Goal: Task Accomplishment & Management: Manage account settings

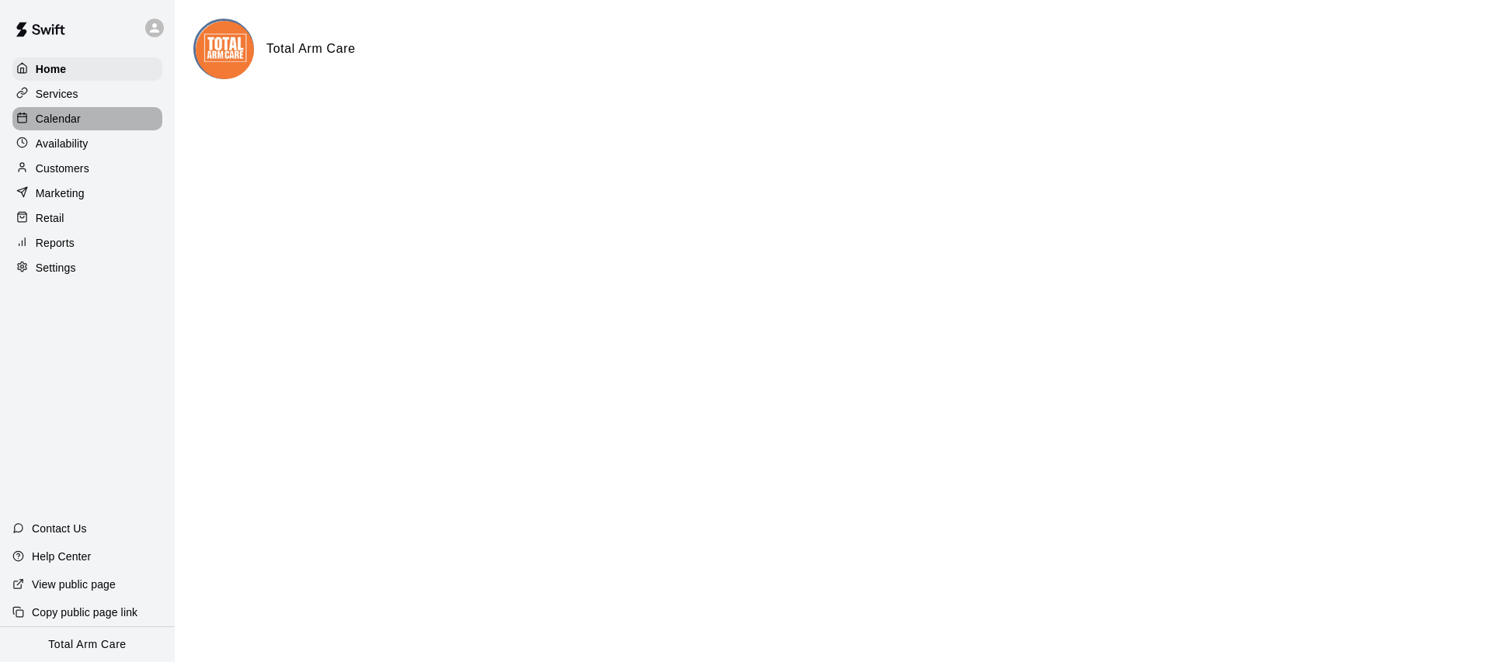
click at [54, 124] on p "Calendar" at bounding box center [58, 119] width 45 height 16
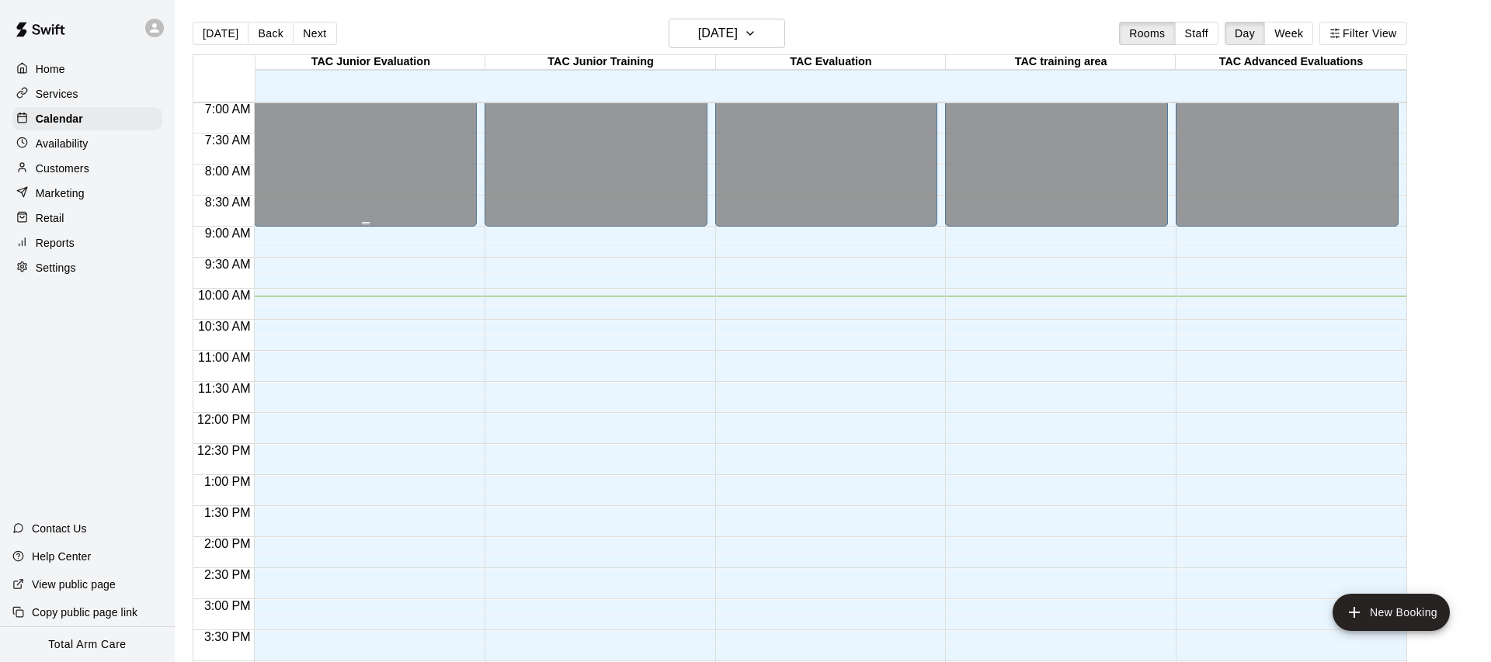
scroll to position [404, 0]
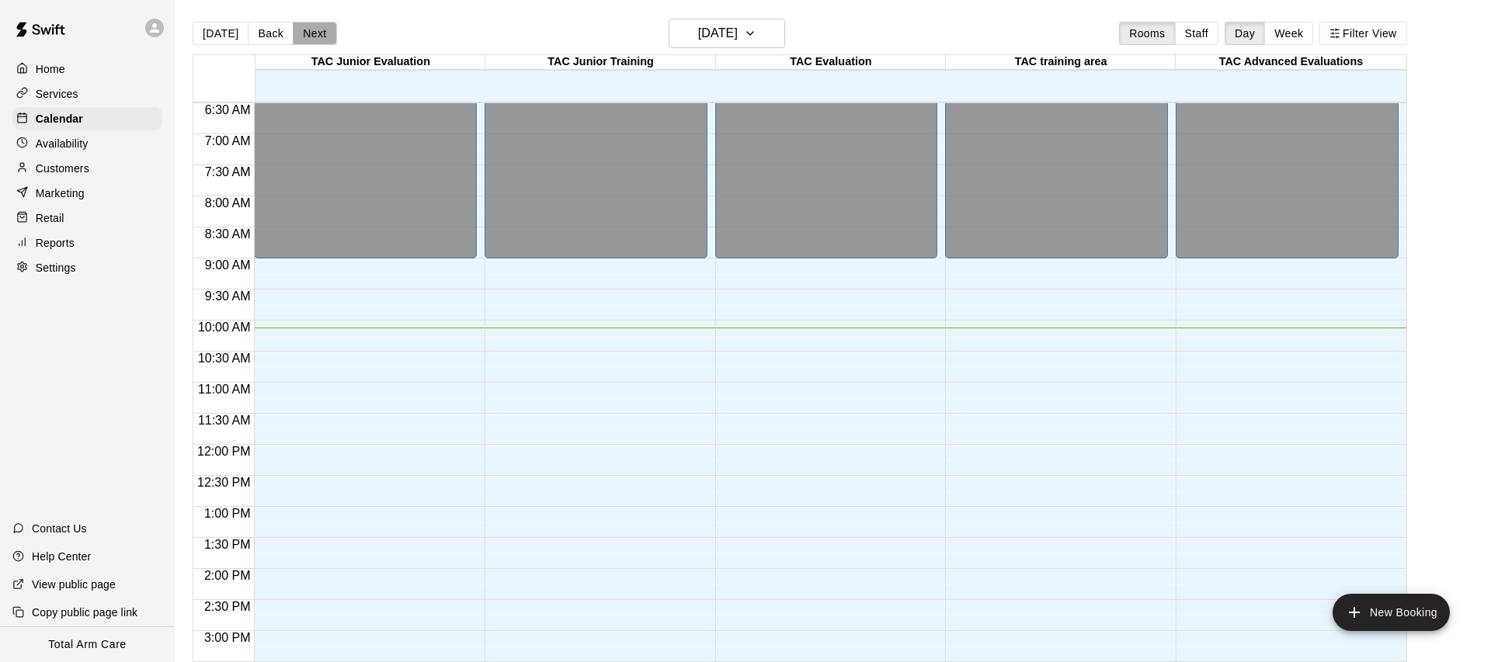
click at [303, 31] on button "Next" at bounding box center [314, 33] width 43 height 23
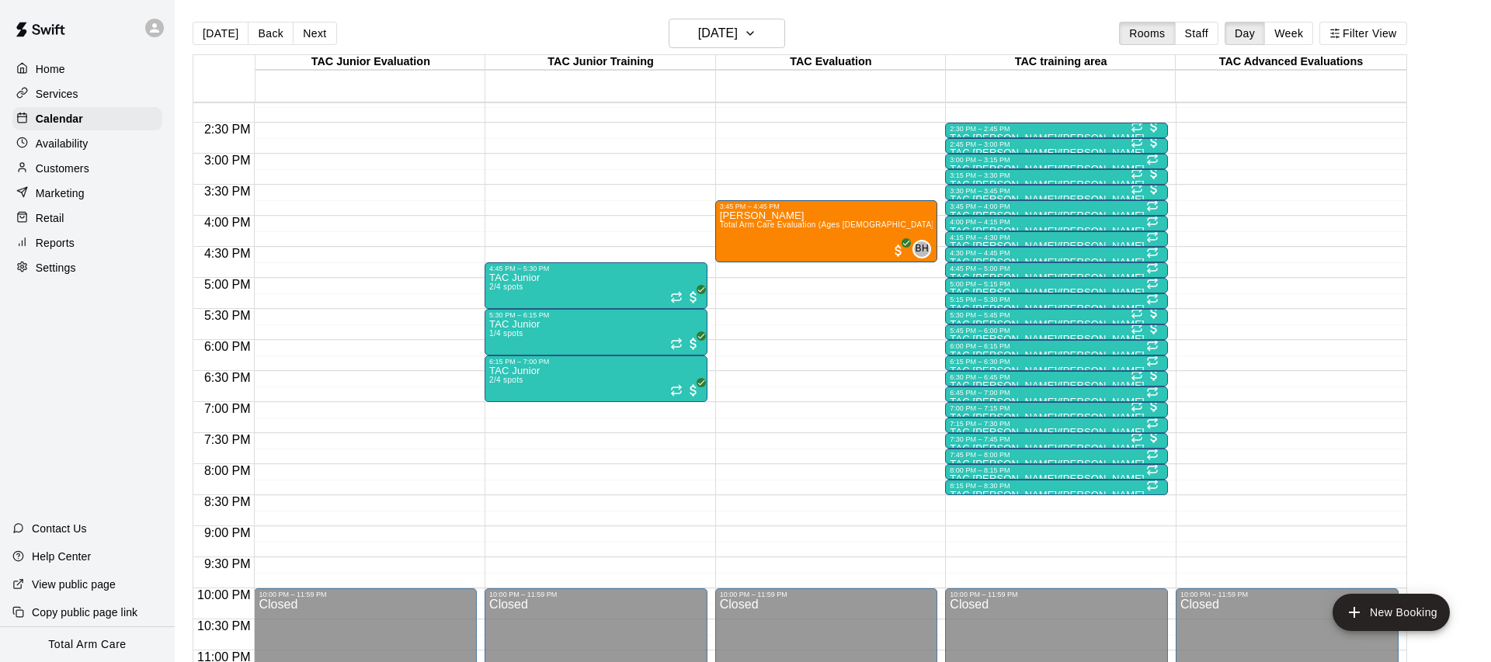
scroll to position [914, 0]
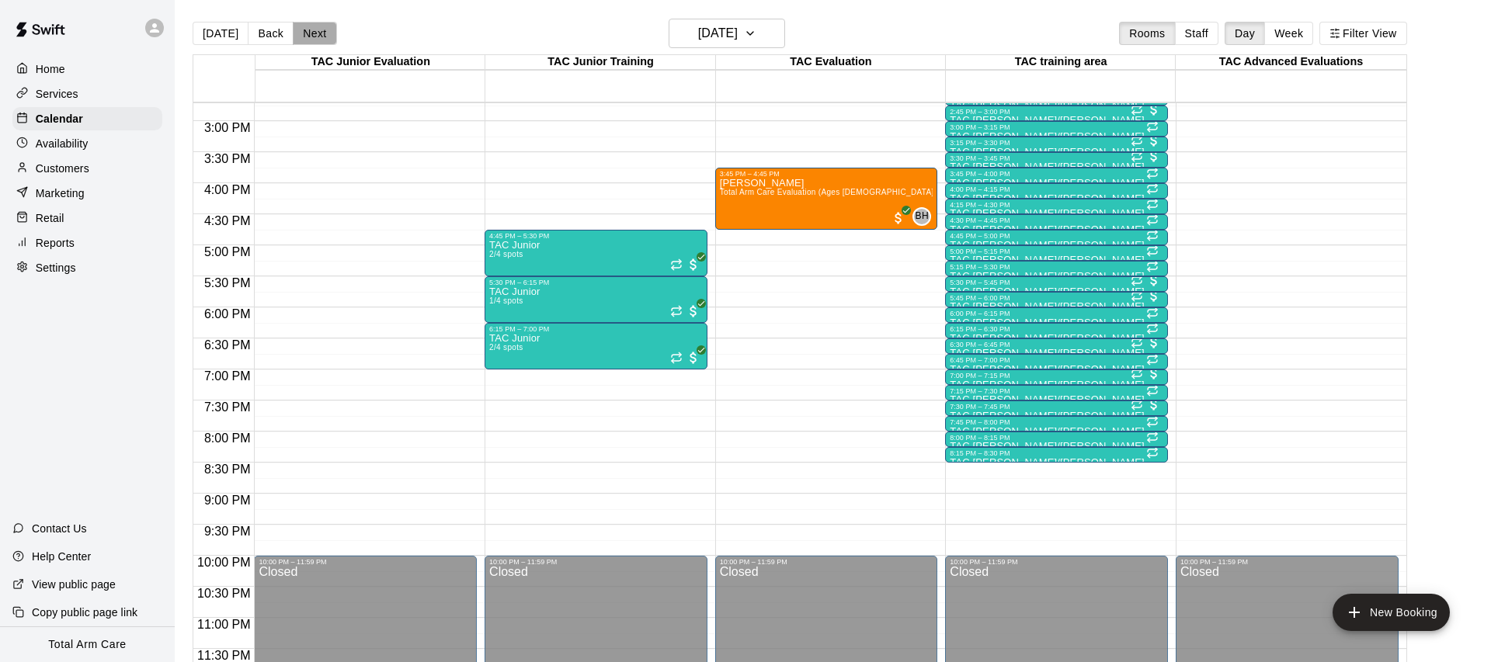
click at [304, 37] on button "Next" at bounding box center [314, 33] width 43 height 23
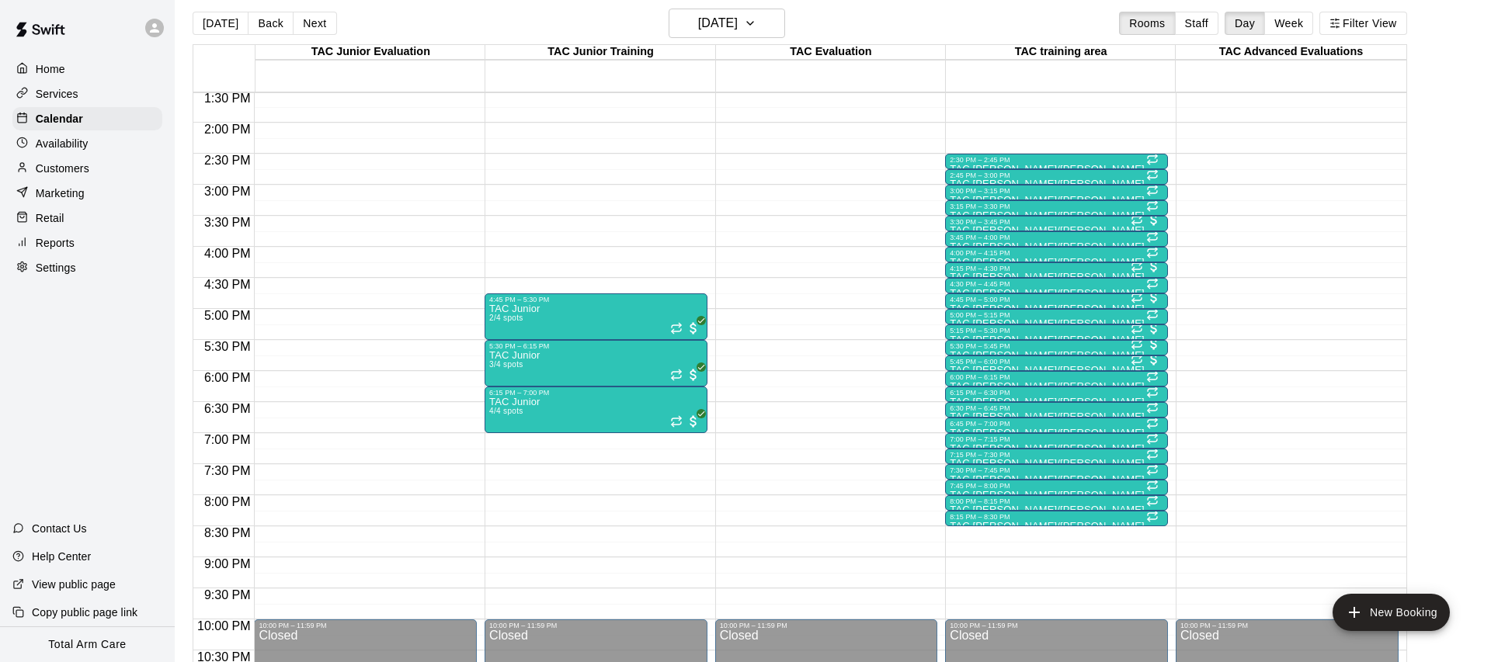
scroll to position [846, 0]
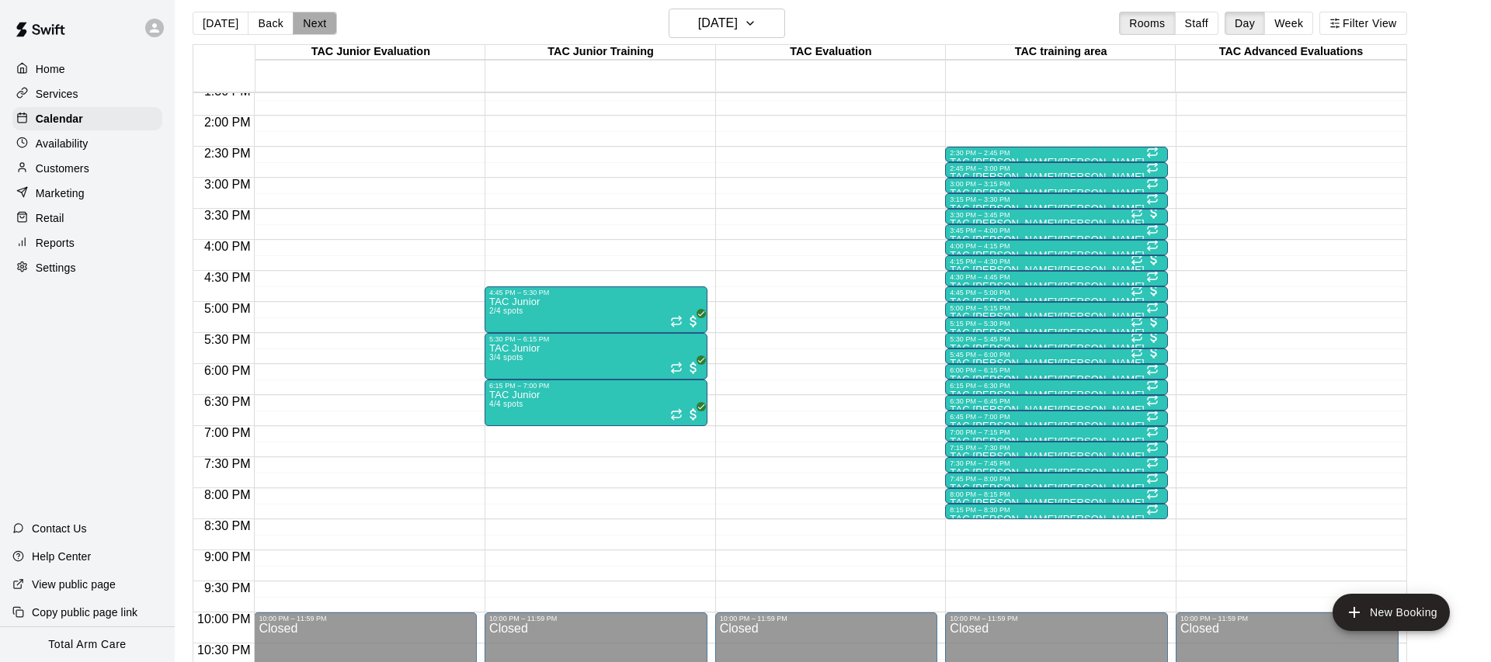
click at [302, 30] on button "Next" at bounding box center [314, 23] width 43 height 23
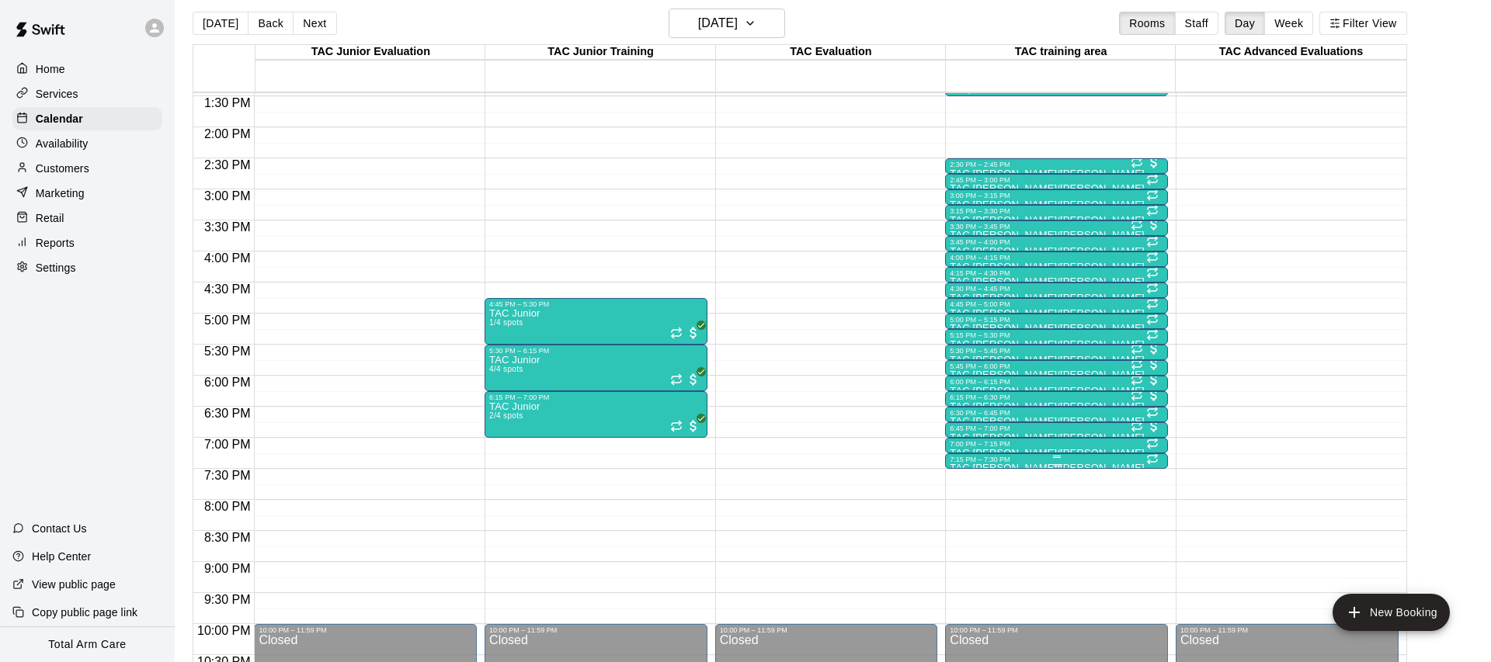
scroll to position [836, 0]
click at [972, 464] on div at bounding box center [1057, 465] width 214 height 2
click at [971, 550] on icon "delete" at bounding box center [966, 553] width 19 height 19
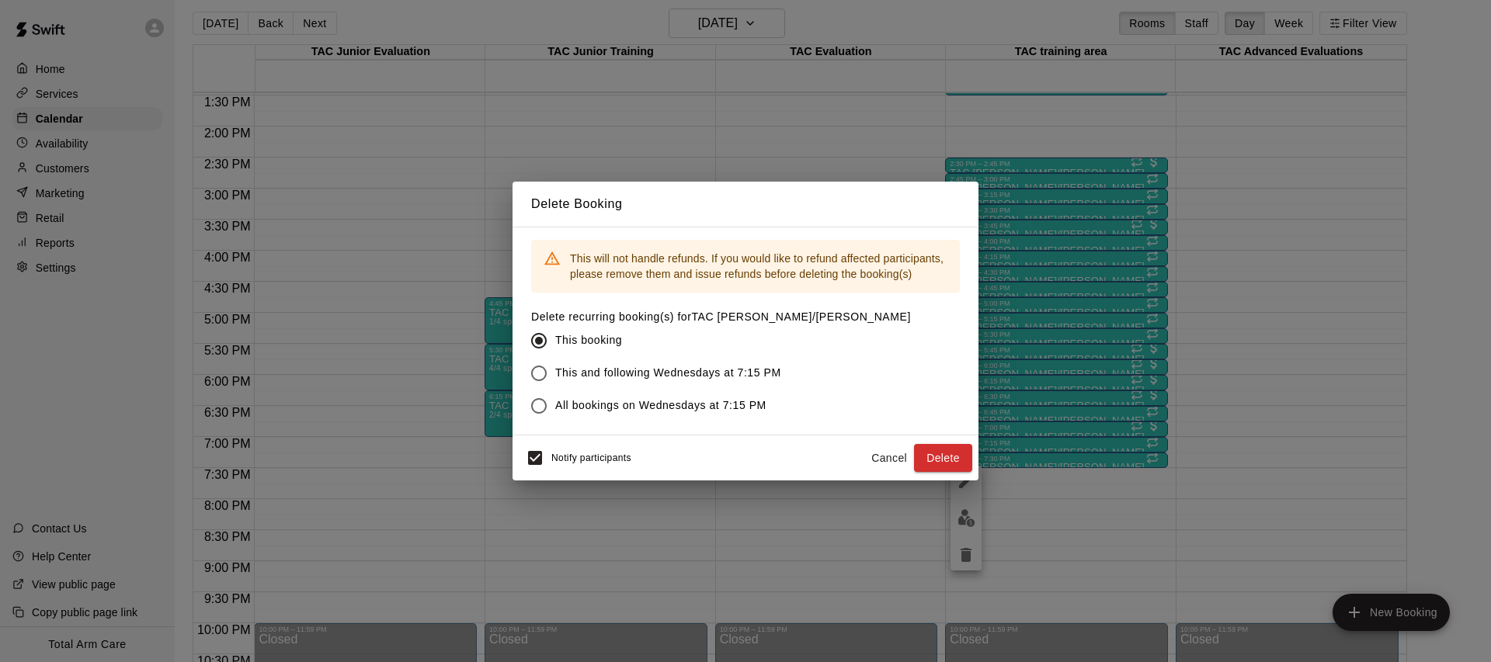
click at [869, 453] on button "Cancel" at bounding box center [889, 458] width 50 height 29
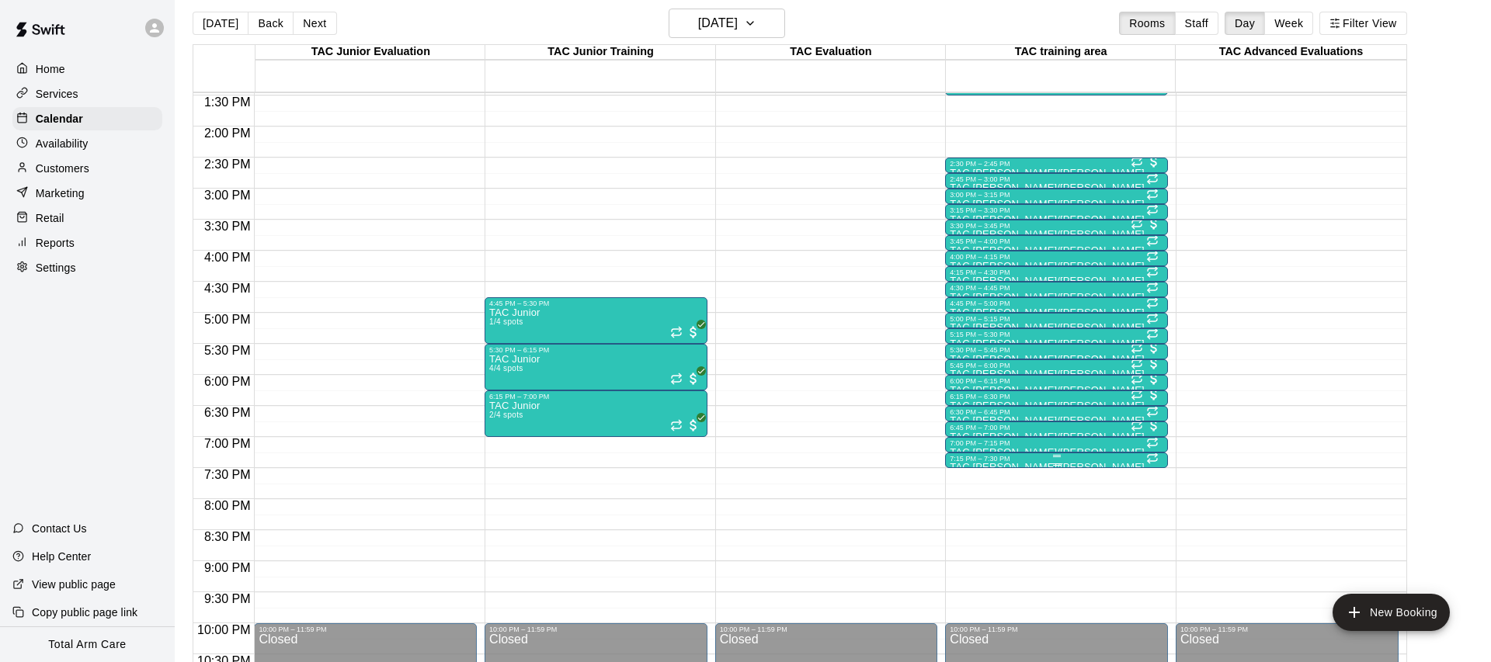
click at [987, 460] on div "7:15 PM – 7:30 PM" at bounding box center [1057, 459] width 214 height 8
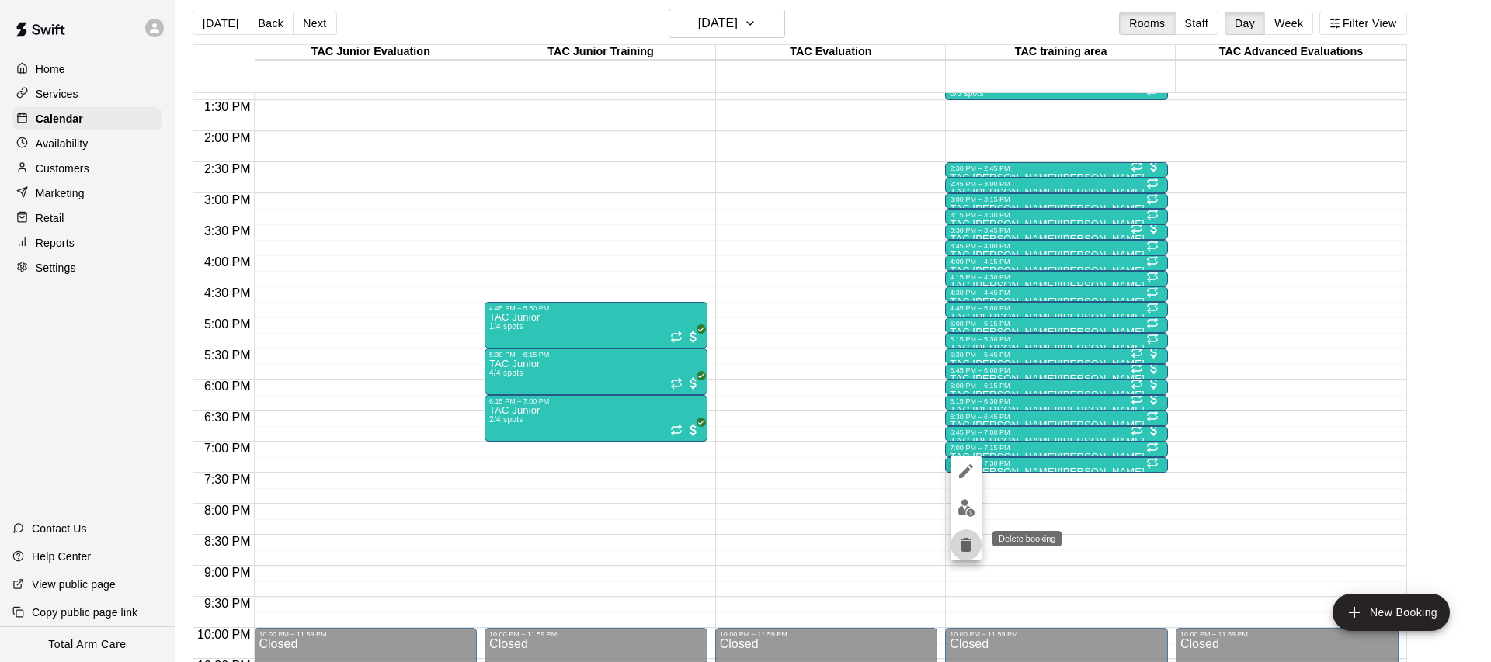
click at [964, 548] on icon "delete" at bounding box center [965, 545] width 11 height 14
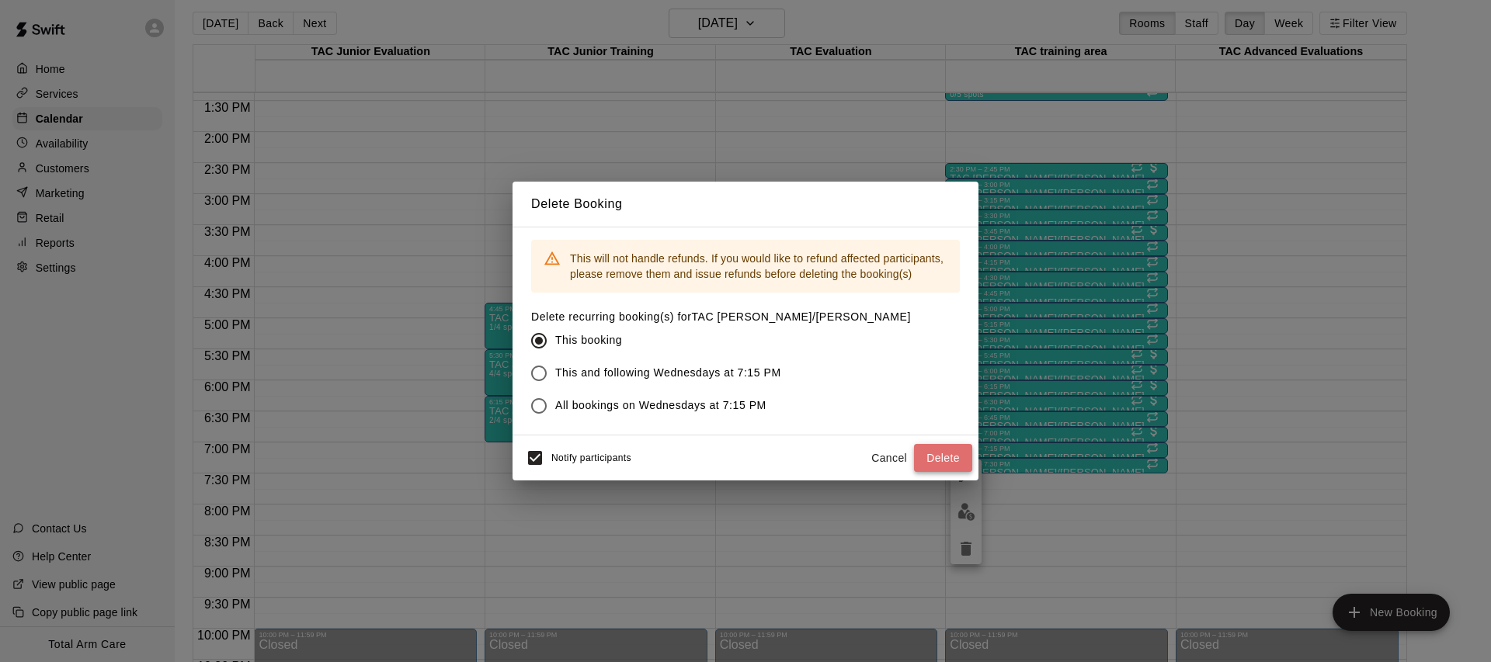
click at [946, 457] on button "Delete" at bounding box center [943, 458] width 58 height 29
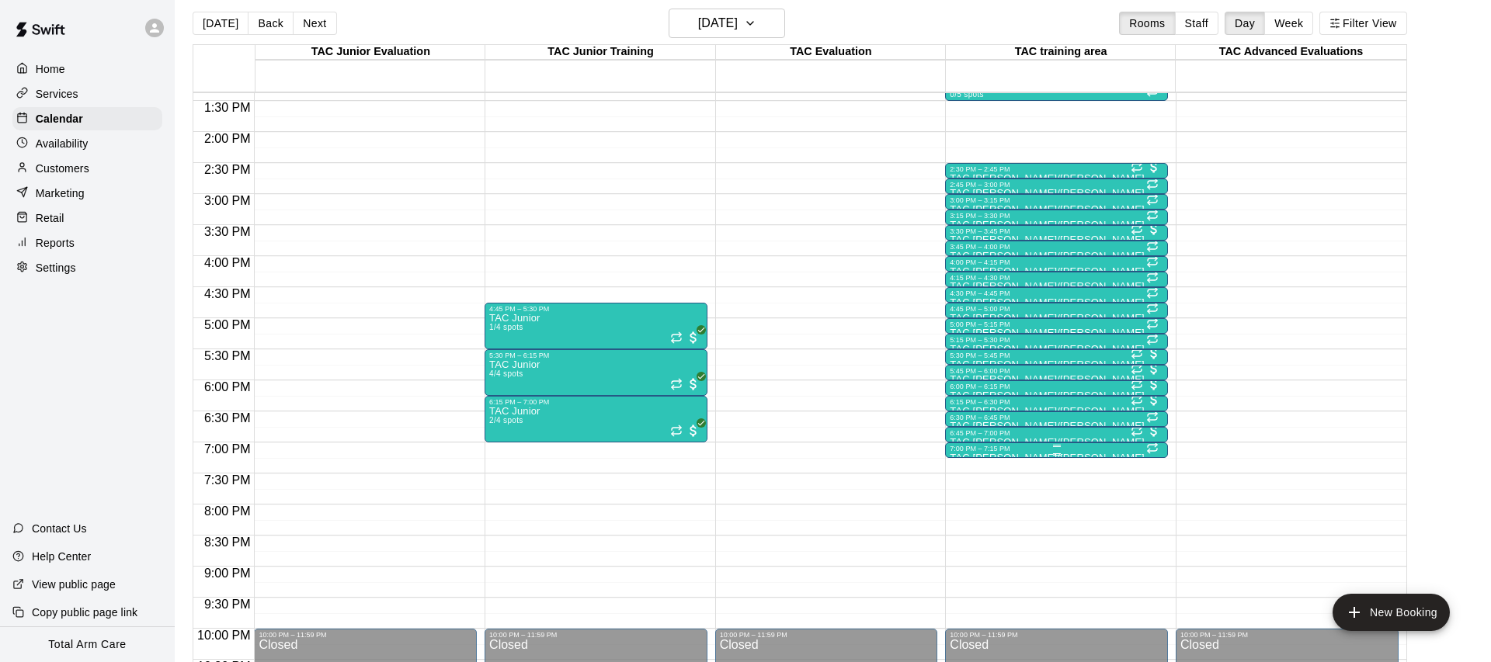
click at [973, 458] on p "TAC [PERSON_NAME]/[PERSON_NAME]" at bounding box center [1047, 458] width 194 height 0
click at [964, 554] on icon "delete" at bounding box center [965, 548] width 11 height 14
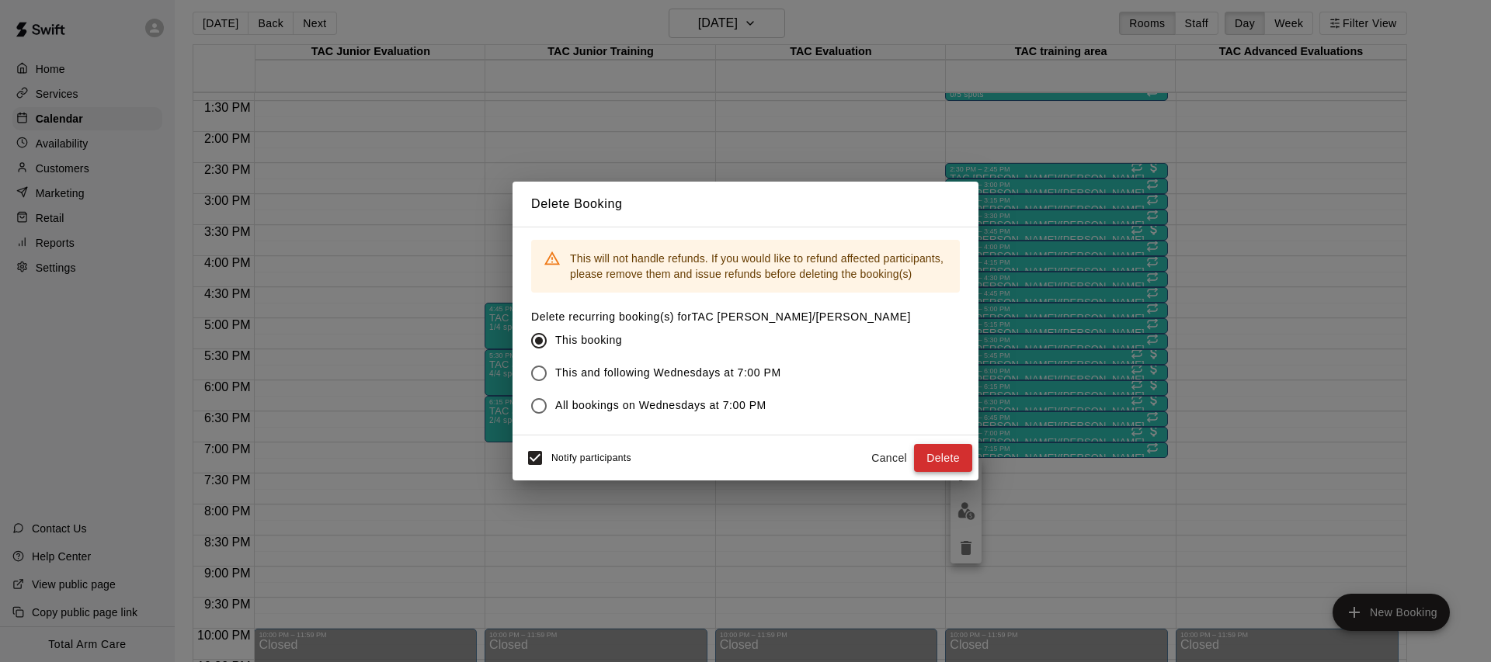
click at [945, 461] on button "Delete" at bounding box center [943, 458] width 58 height 29
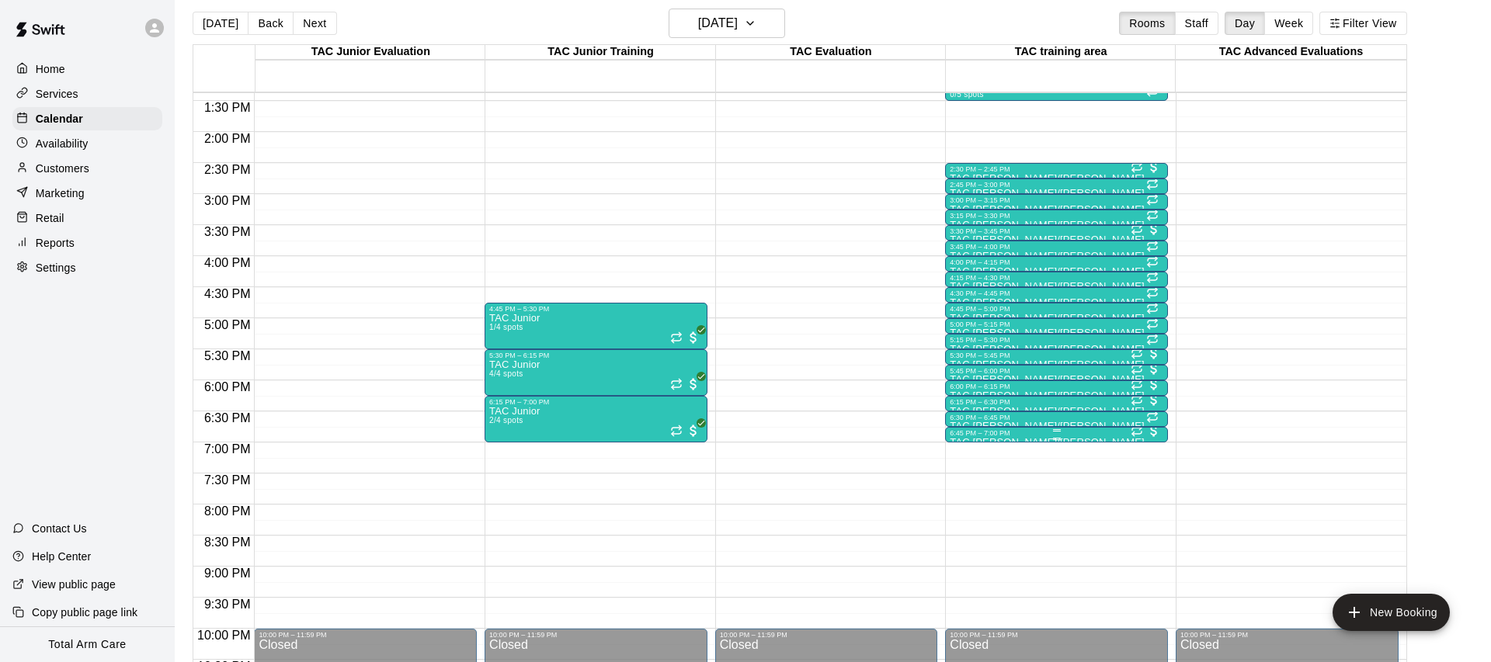
click at [1054, 438] on div at bounding box center [1057, 439] width 8 height 2
click at [1064, 491] on img "edit" at bounding box center [1069, 490] width 18 height 18
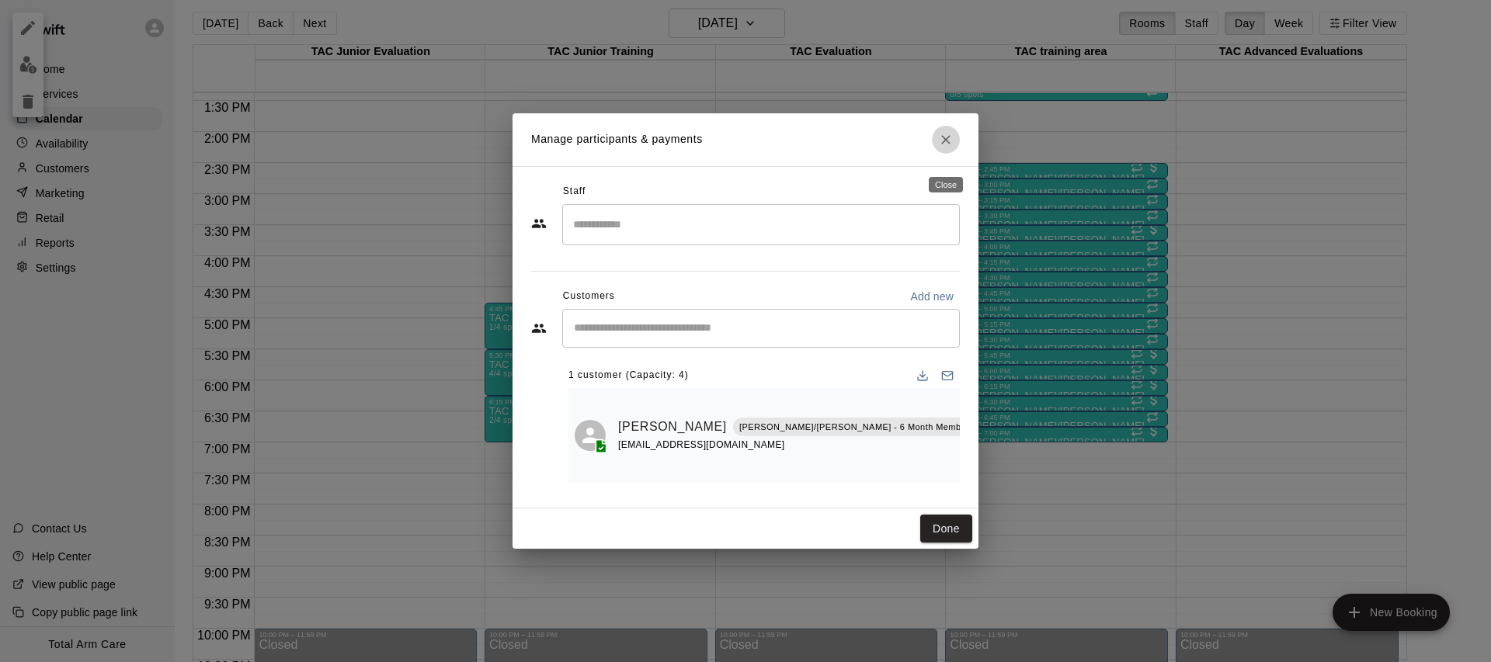
click at [944, 148] on icon "Close" at bounding box center [946, 140] width 16 height 16
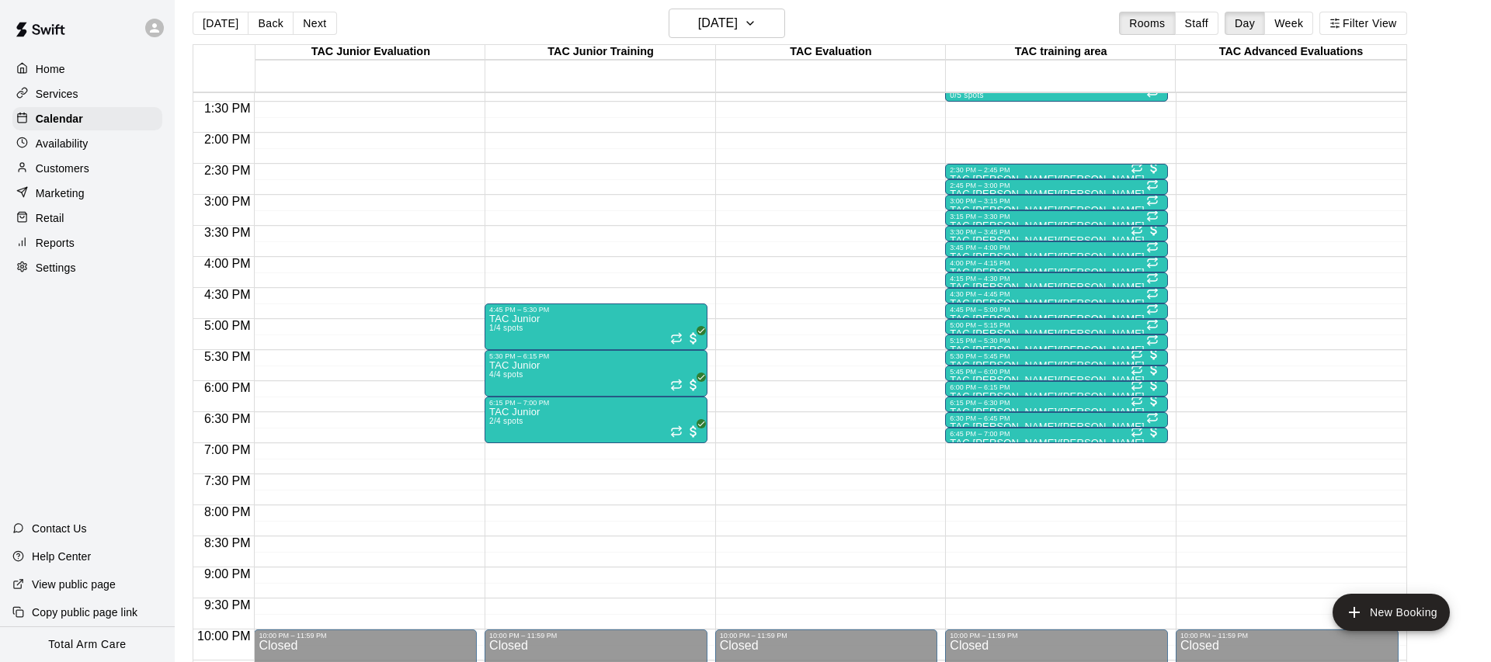
scroll to position [816, 0]
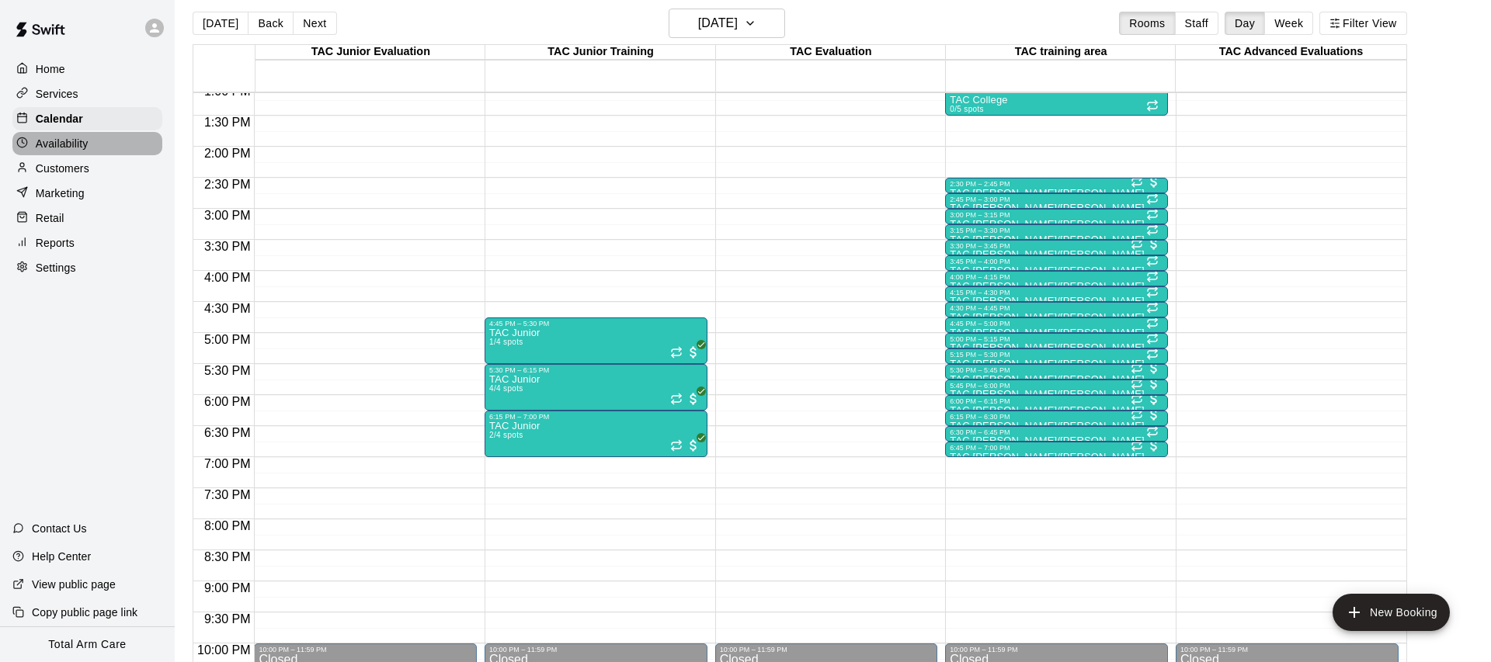
click at [64, 145] on p "Availability" at bounding box center [62, 144] width 53 height 16
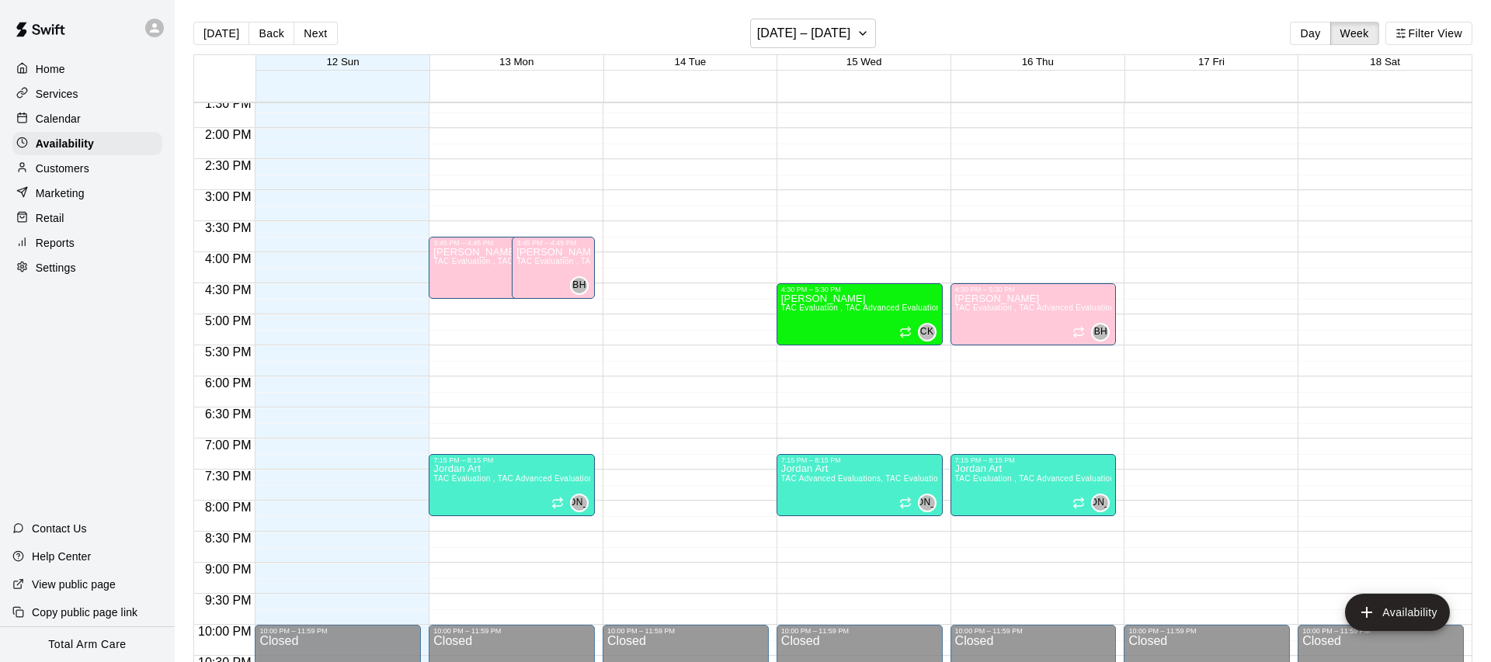
scroll to position [856, 0]
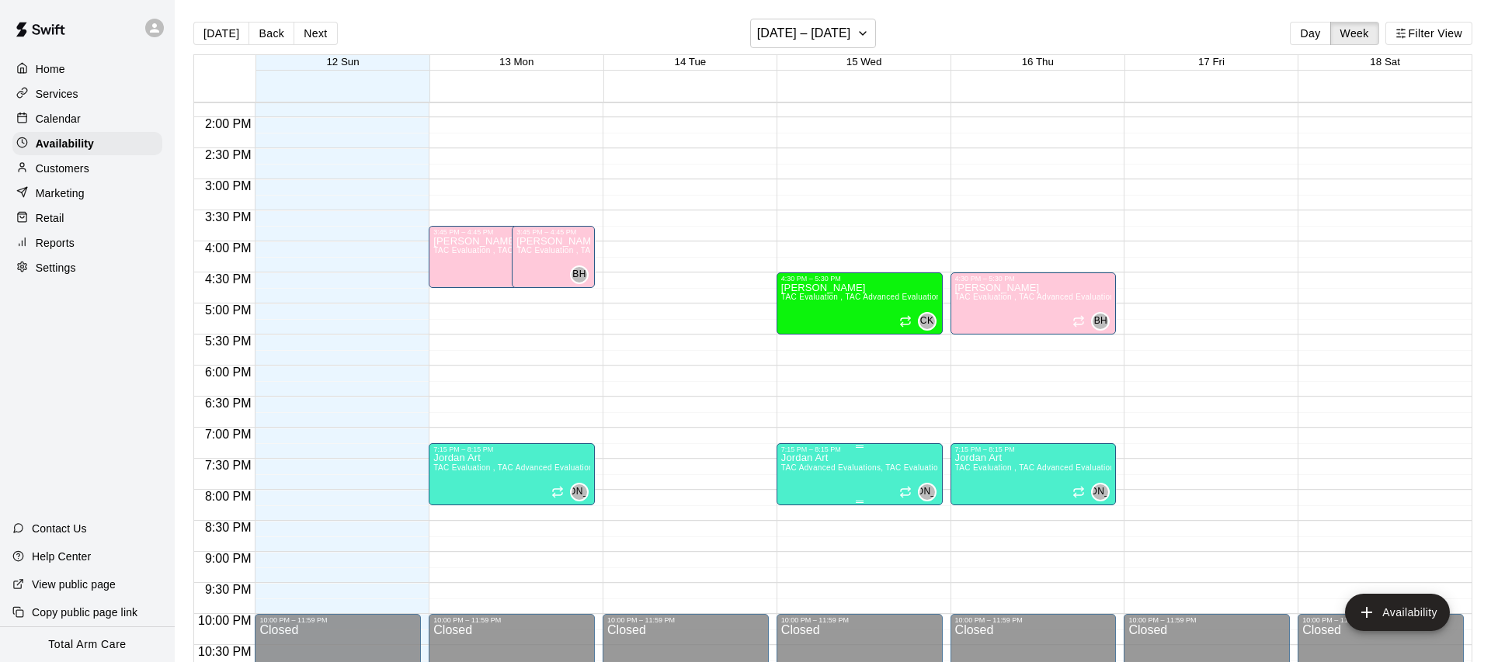
click at [797, 510] on icon "delete" at bounding box center [796, 507] width 11 height 14
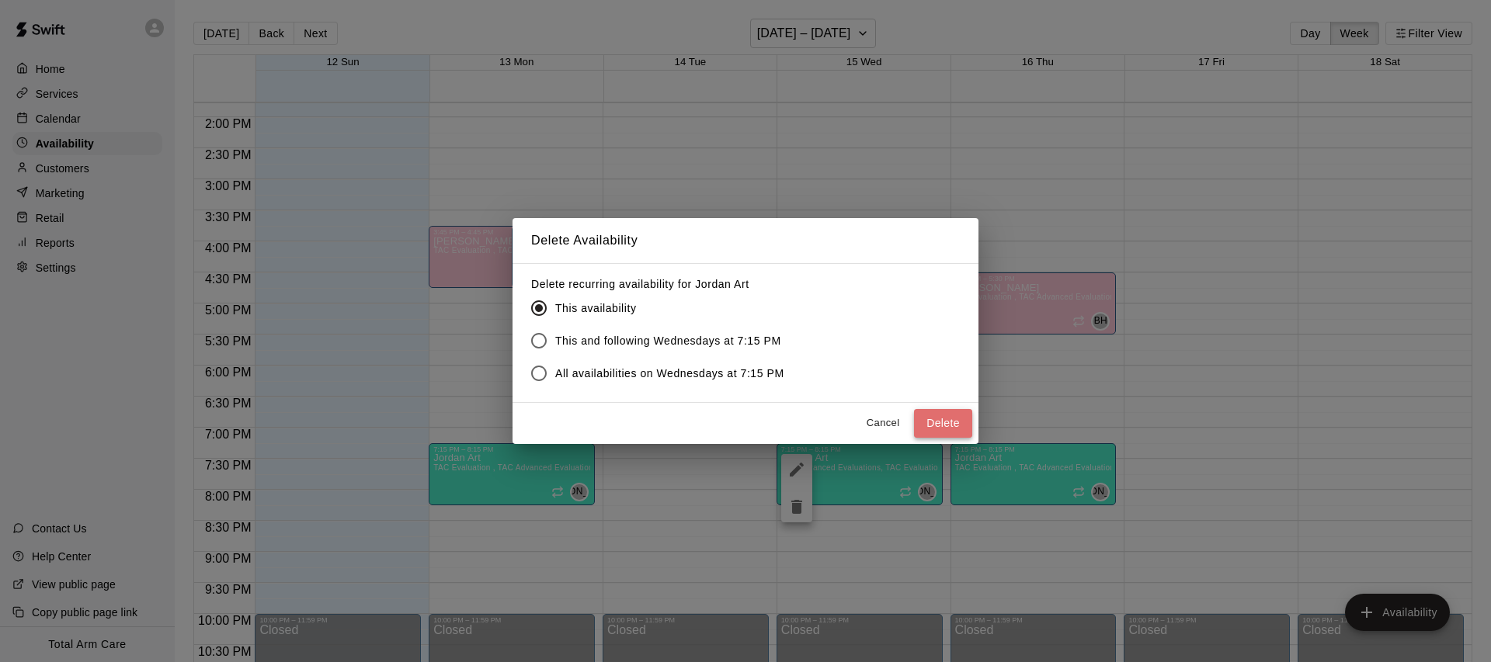
click at [950, 424] on button "Delete" at bounding box center [943, 423] width 58 height 29
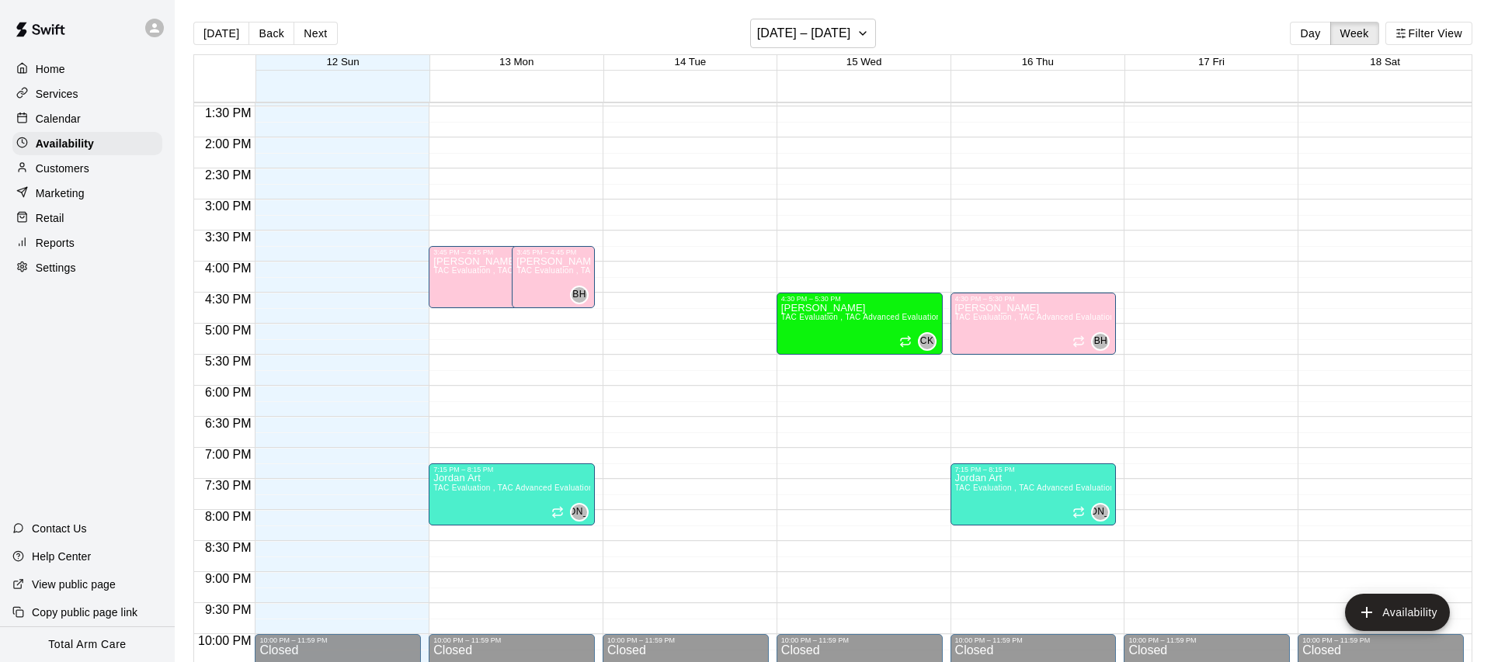
scroll to position [835, 0]
click at [38, 119] on p "Calendar" at bounding box center [58, 119] width 45 height 16
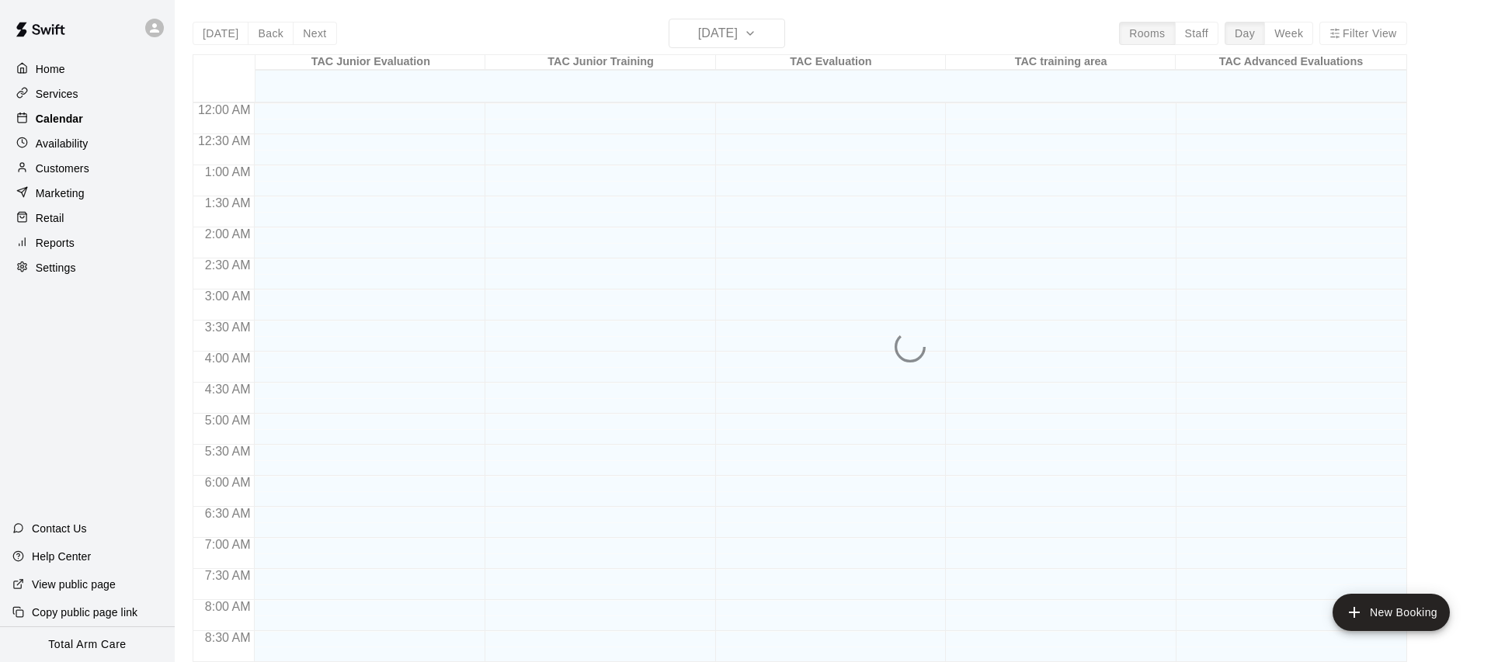
scroll to position [637, 0]
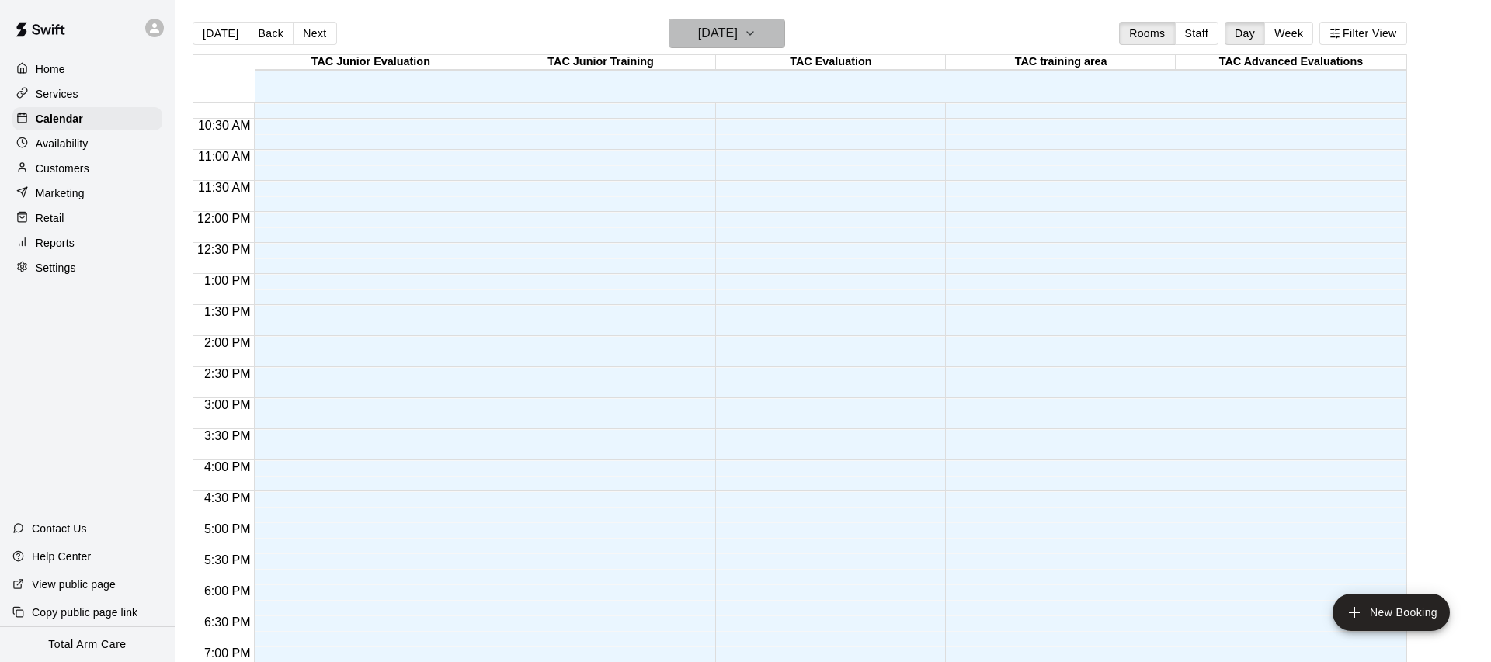
click at [724, 36] on h6 "[DATE]" at bounding box center [718, 34] width 40 height 22
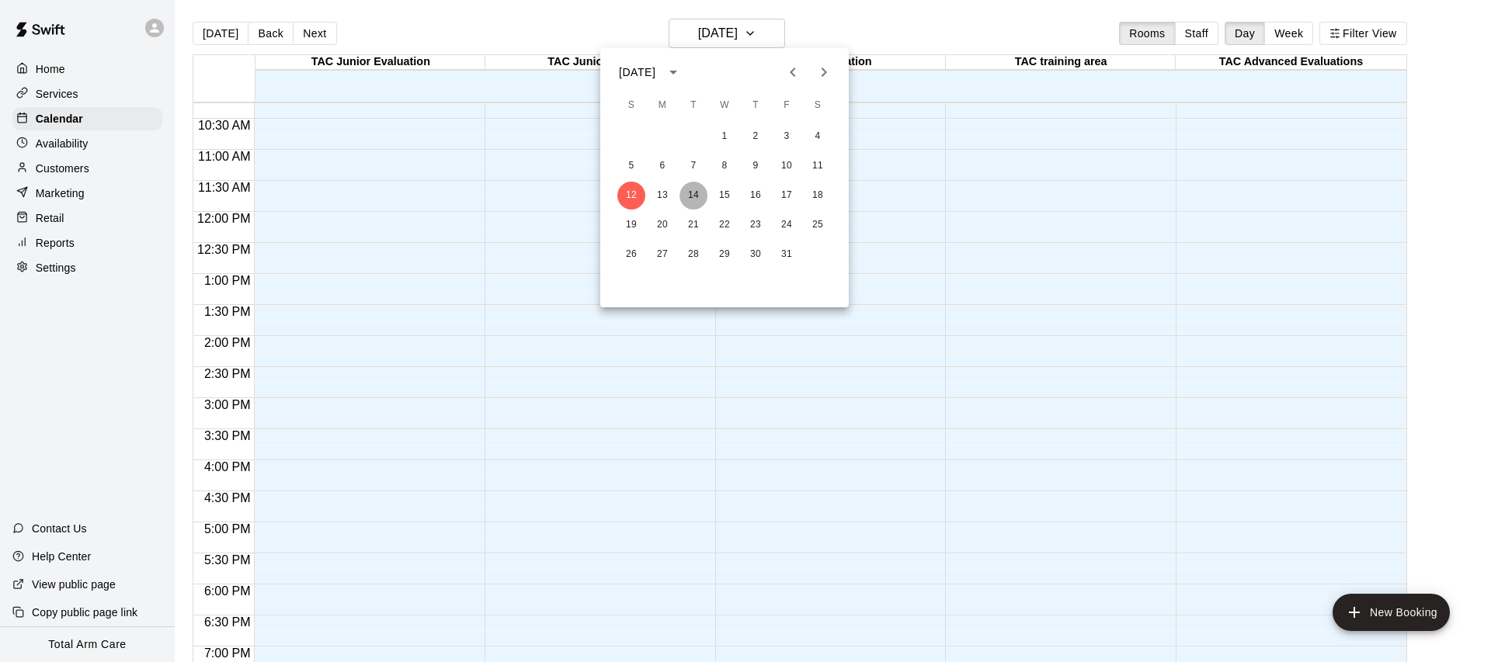
click at [694, 193] on button "14" at bounding box center [693, 196] width 28 height 28
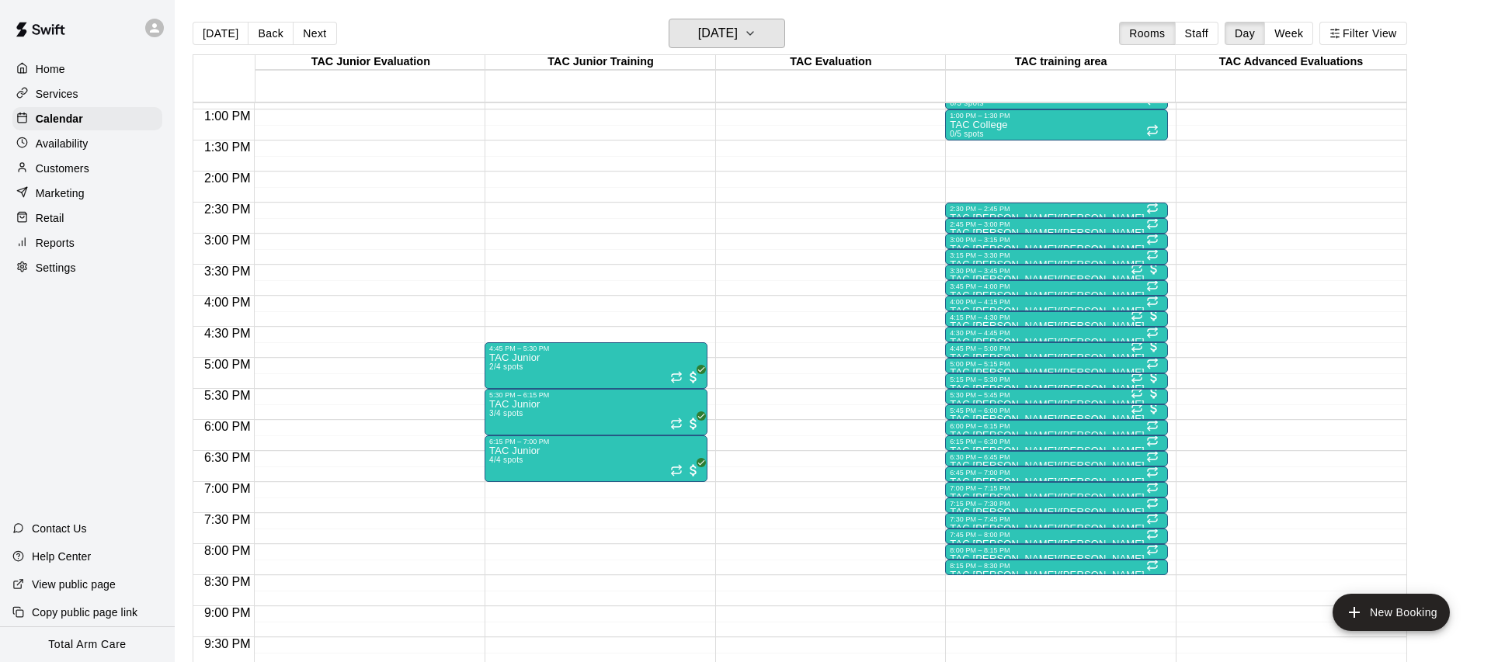
scroll to position [833, 0]
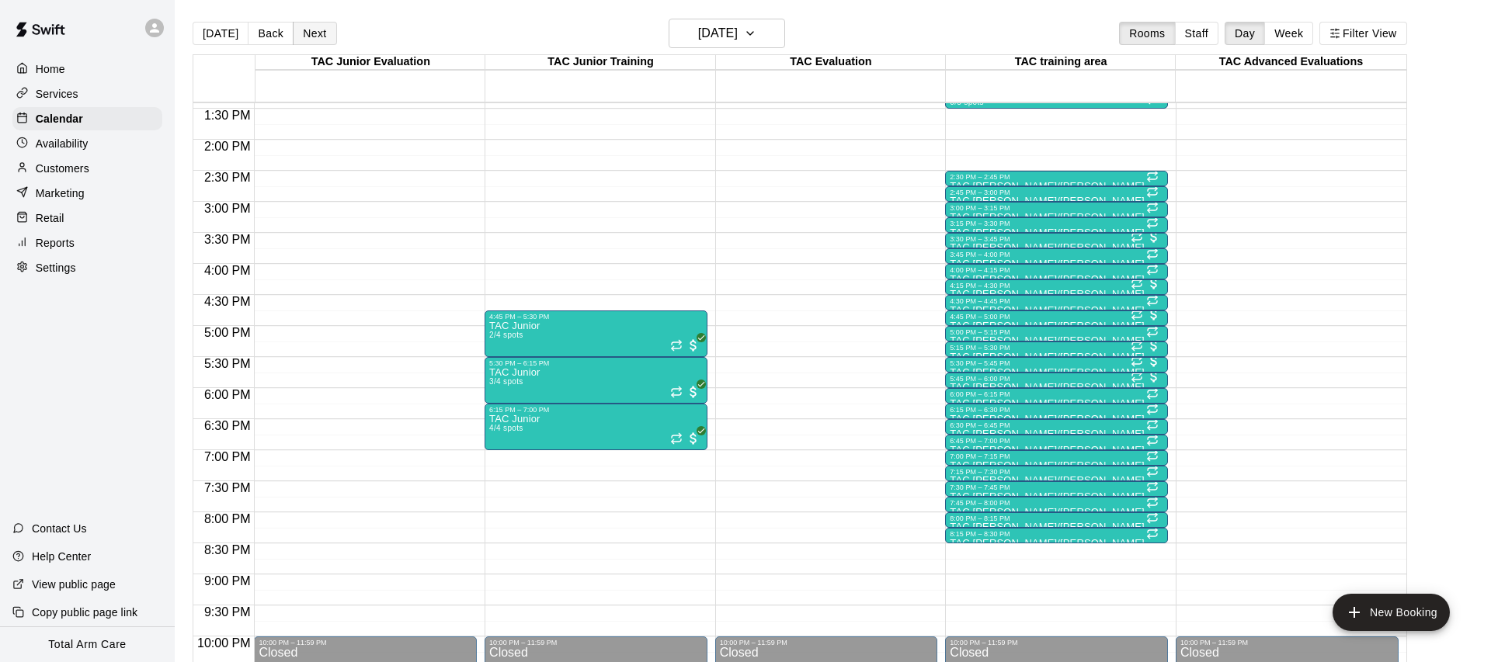
click at [317, 34] on button "Next" at bounding box center [314, 33] width 43 height 23
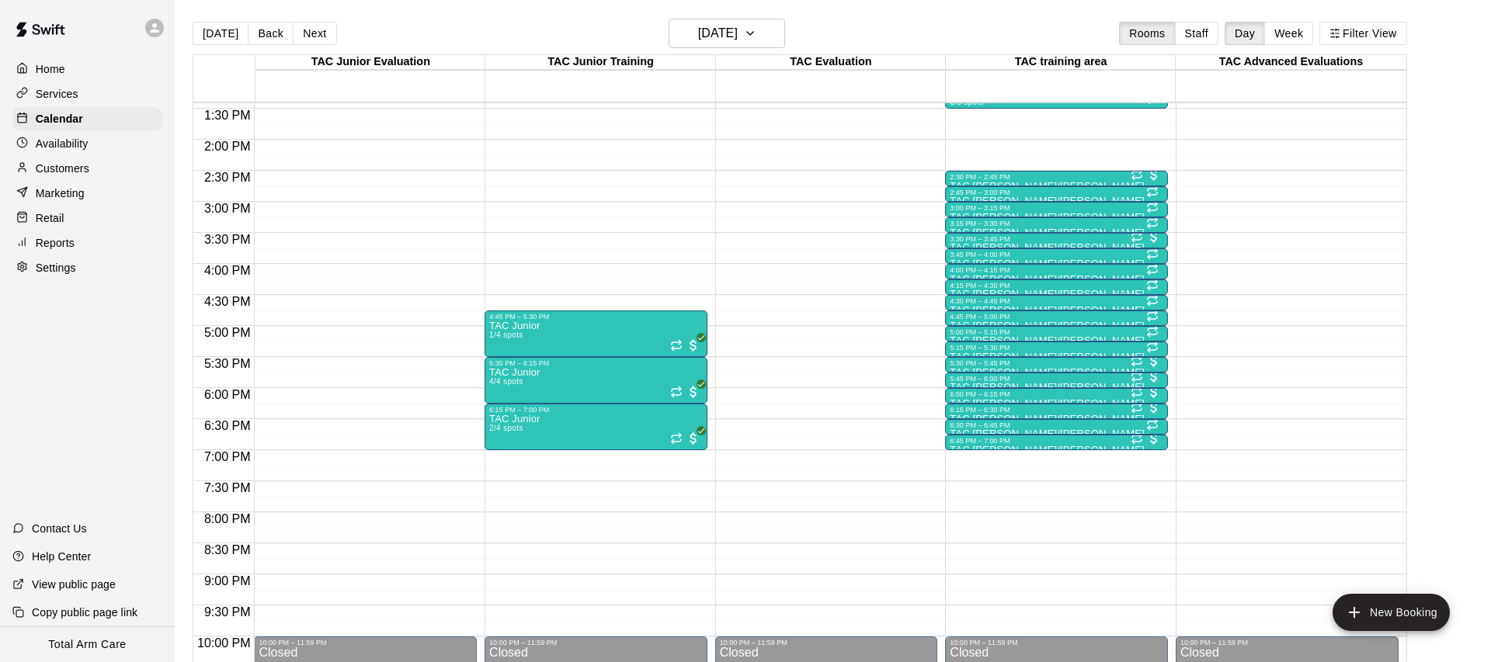
click at [317, 34] on div "[DATE] Back [DATE][DATE] Rooms Staff Day Week Filter View TAC Junior Evaluation…" at bounding box center [800, 350] width 1214 height 662
click at [317, 34] on button "Next" at bounding box center [314, 33] width 43 height 23
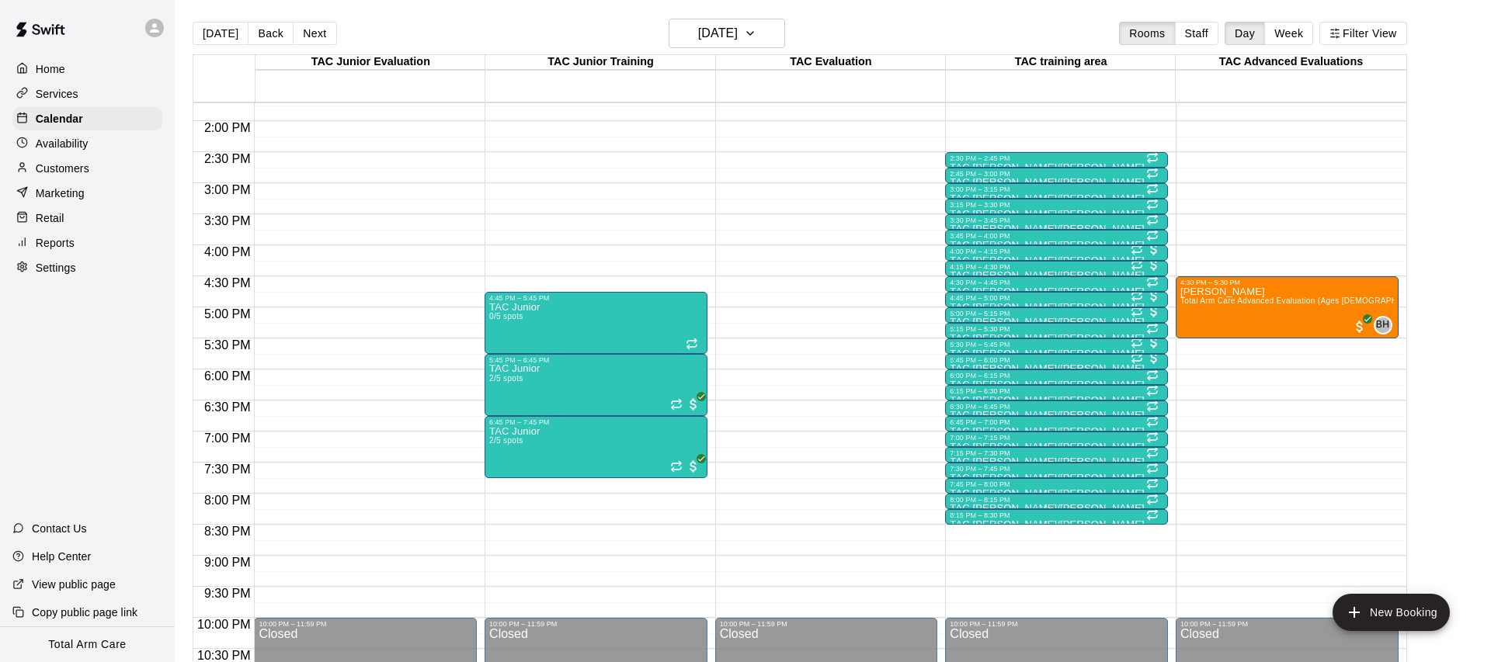
scroll to position [861, 0]
